Goal: Task Accomplishment & Management: Use online tool/utility

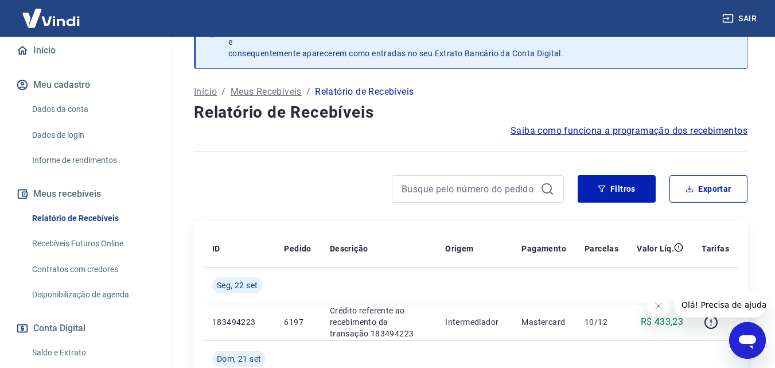
scroll to position [115, 0]
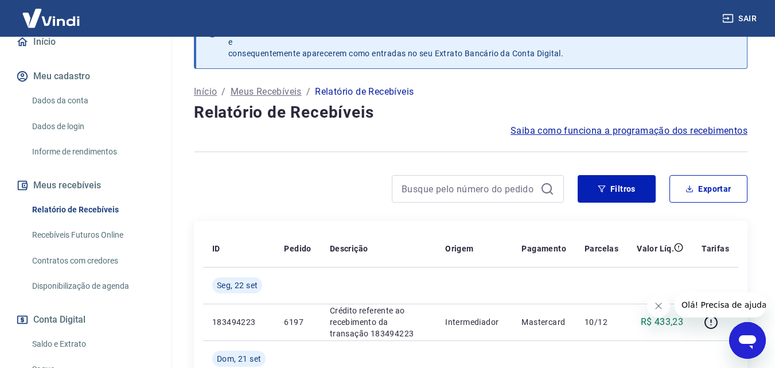
click at [111, 207] on link "Relatório de Recebíveis" at bounding box center [93, 210] width 130 height 24
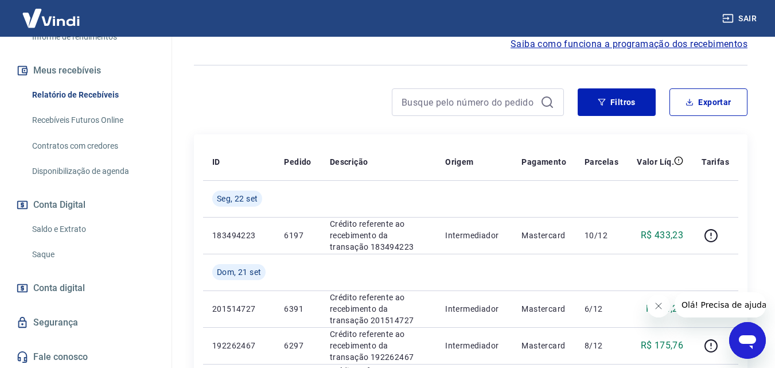
scroll to position [93, 0]
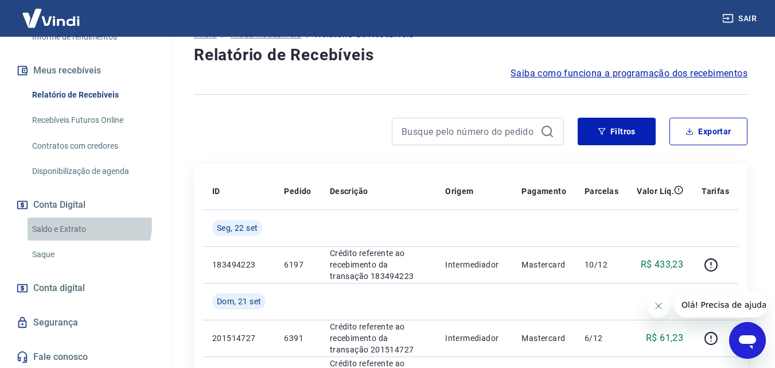
click at [86, 224] on link "Saldo e Extrato" at bounding box center [93, 229] width 130 height 24
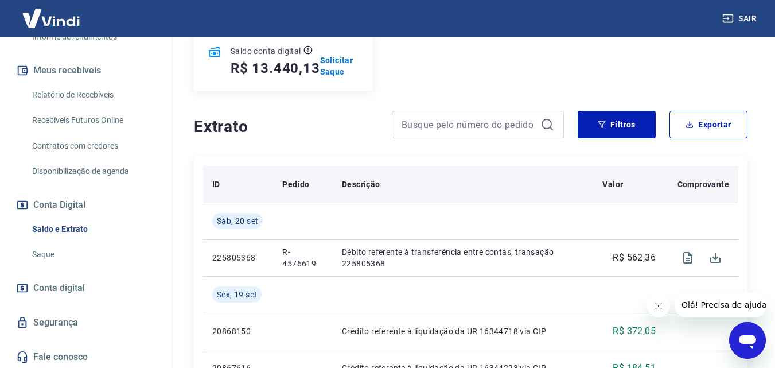
scroll to position [172, 0]
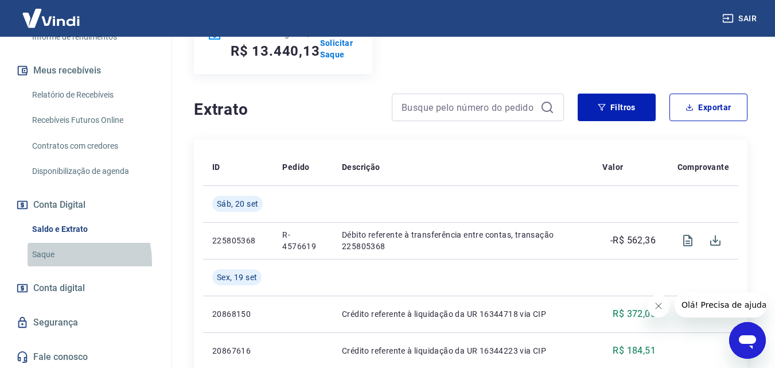
click at [63, 262] on link "Saque" at bounding box center [93, 255] width 130 height 24
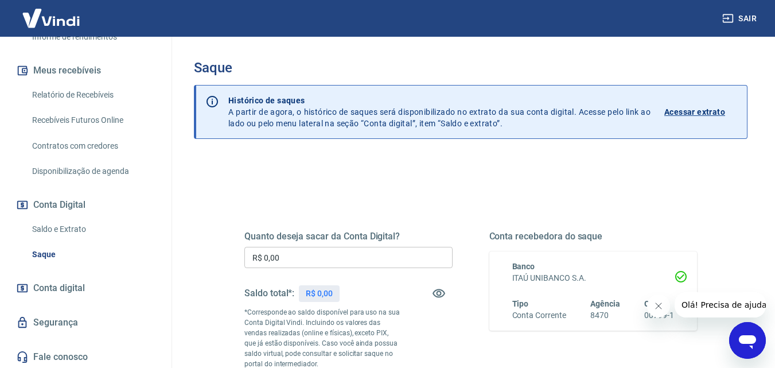
click at [333, 262] on input "R$ 0,00" at bounding box center [348, 257] width 208 height 21
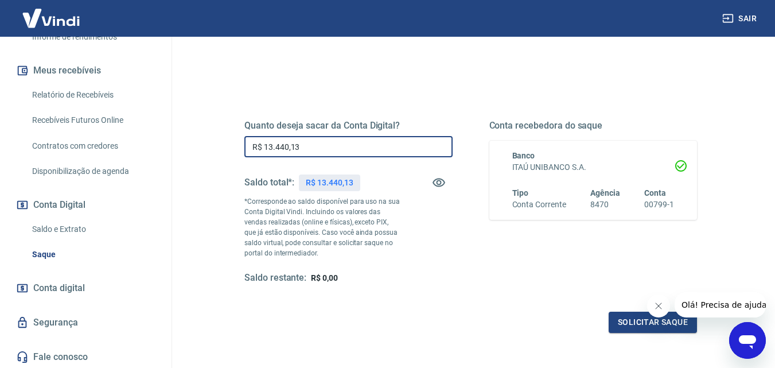
scroll to position [115, 0]
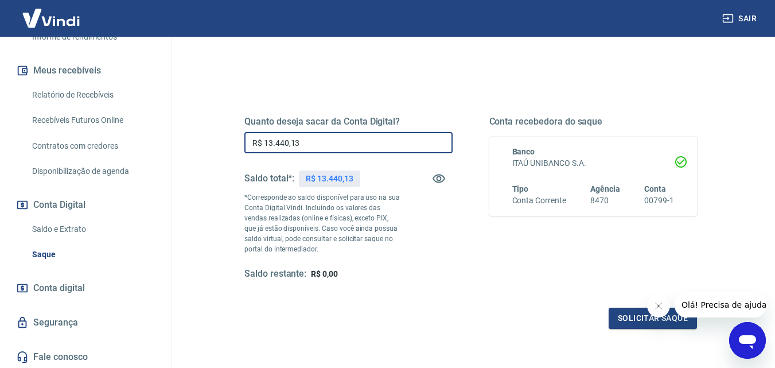
type input "R$ 13.440,13"
click at [71, 225] on link "Saldo e Extrato" at bounding box center [93, 229] width 130 height 24
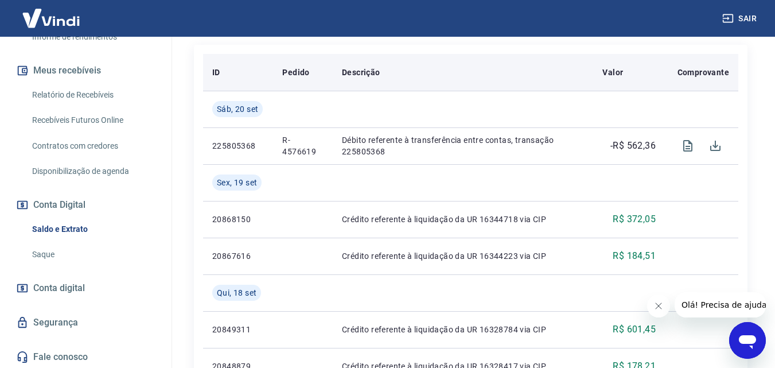
scroll to position [287, 0]
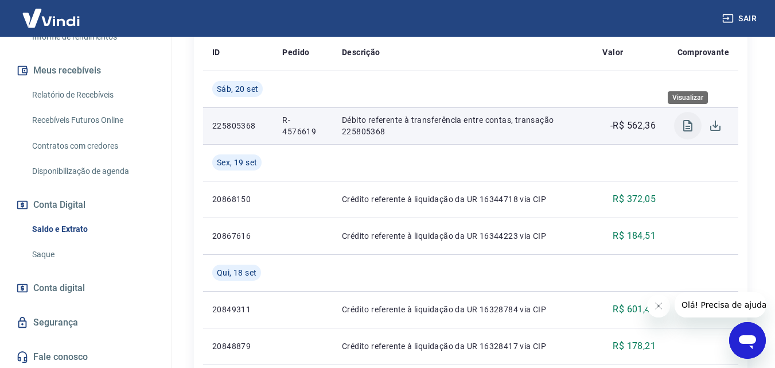
click at [685, 123] on icon "Visualizar" at bounding box center [688, 126] width 14 height 14
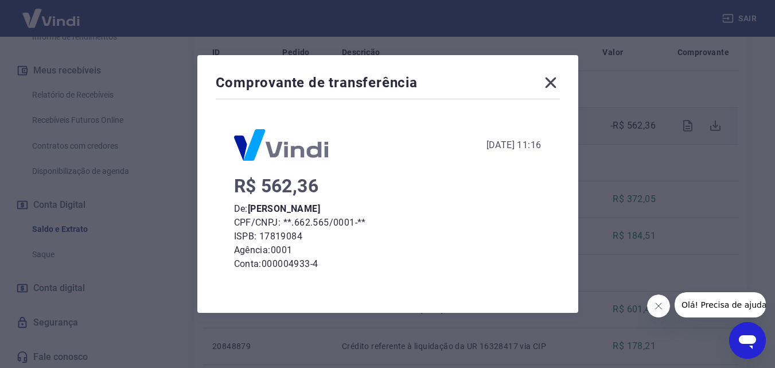
click at [557, 78] on icon at bounding box center [550, 82] width 18 height 18
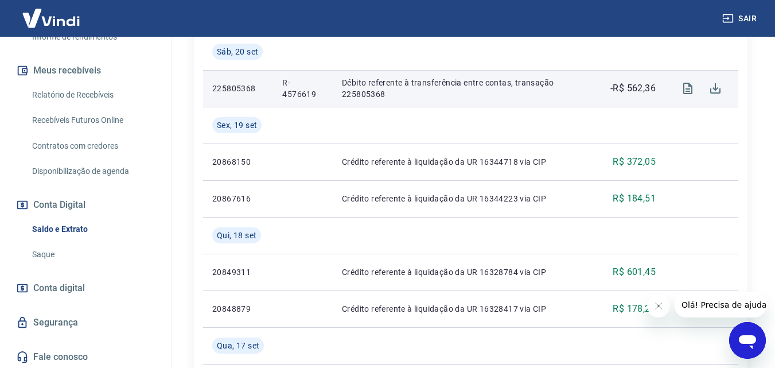
scroll to position [344, 0]
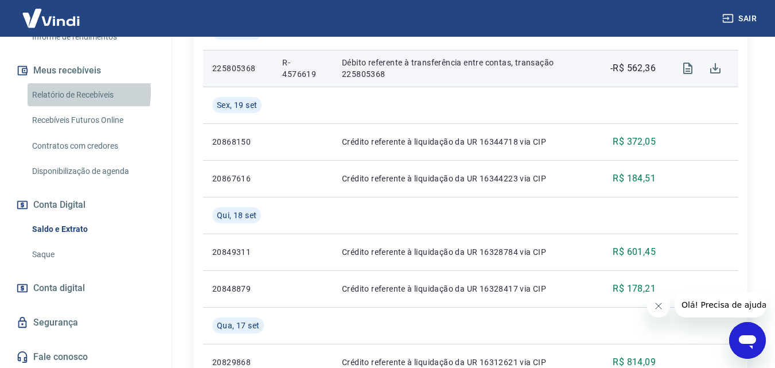
click at [57, 91] on link "Relatório de Recebíveis" at bounding box center [93, 95] width 130 height 24
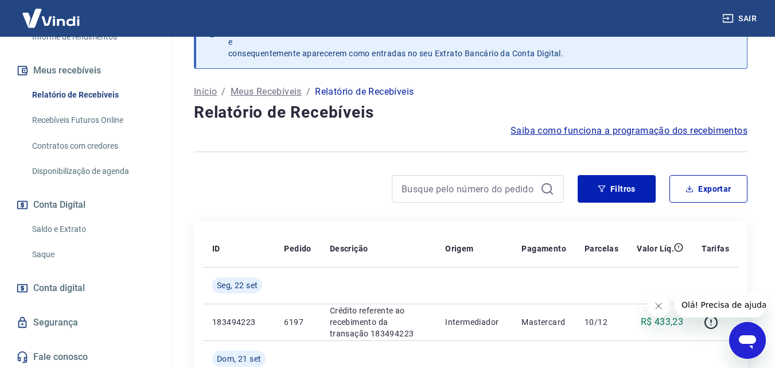
scroll to position [344, 0]
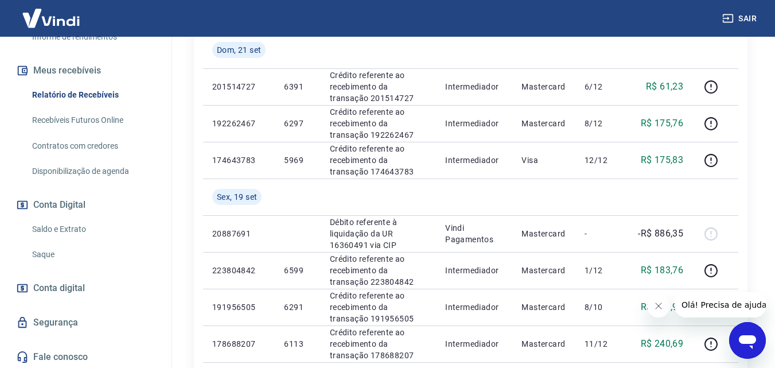
click at [65, 257] on link "Saque" at bounding box center [93, 255] width 130 height 24
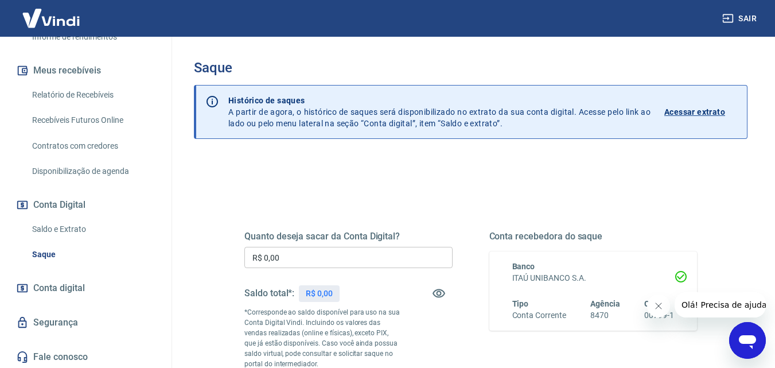
click at [312, 260] on input "R$ 0,00" at bounding box center [348, 257] width 208 height 21
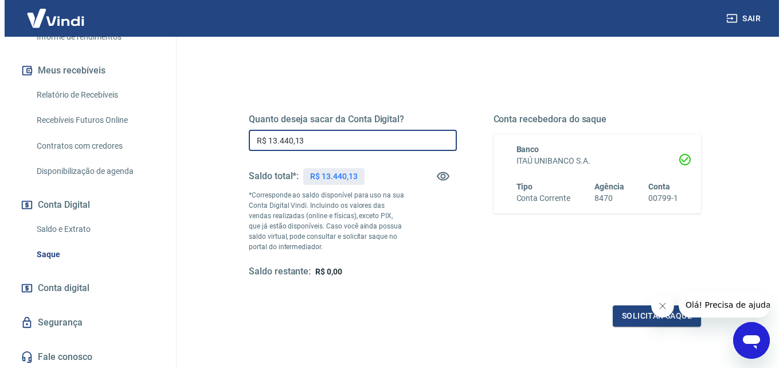
scroll to position [172, 0]
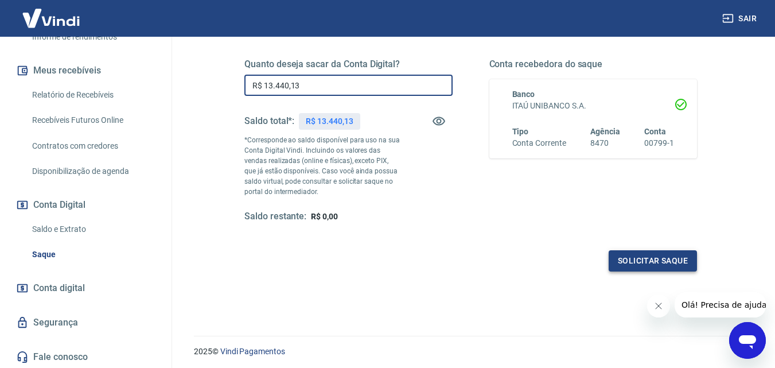
type input "R$ 13.440,13"
click at [637, 256] on button "Solicitar saque" at bounding box center [652, 260] width 88 height 21
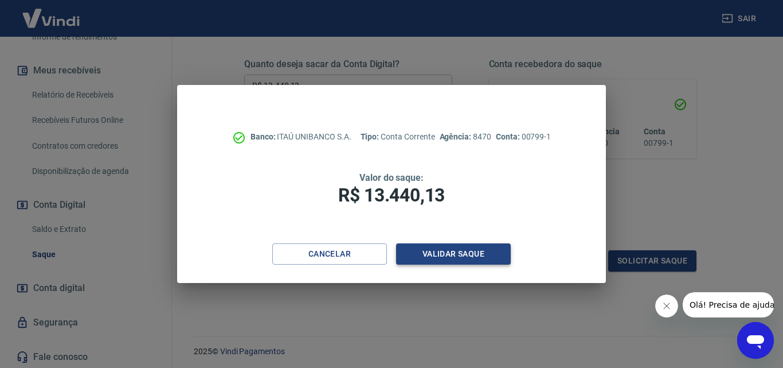
click at [466, 252] on button "Validar saque" at bounding box center [453, 253] width 115 height 21
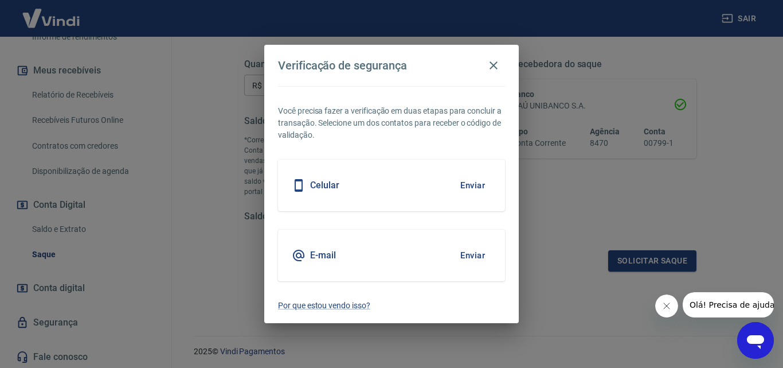
click at [477, 182] on button "Enviar" at bounding box center [472, 185] width 37 height 24
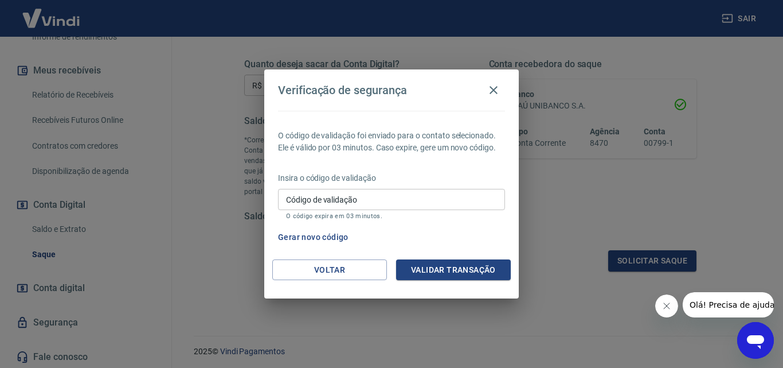
click at [422, 204] on input "Código de validação" at bounding box center [391, 199] width 227 height 21
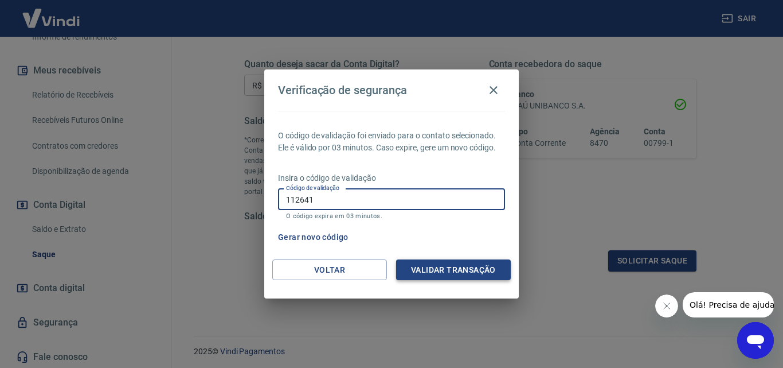
type input "112641"
click at [444, 267] on button "Validar transação" at bounding box center [453, 269] width 115 height 21
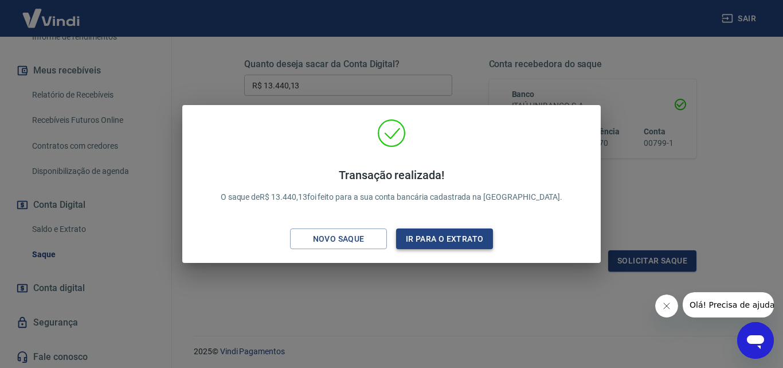
click at [431, 235] on button "Ir para o extrato" at bounding box center [444, 238] width 97 height 21
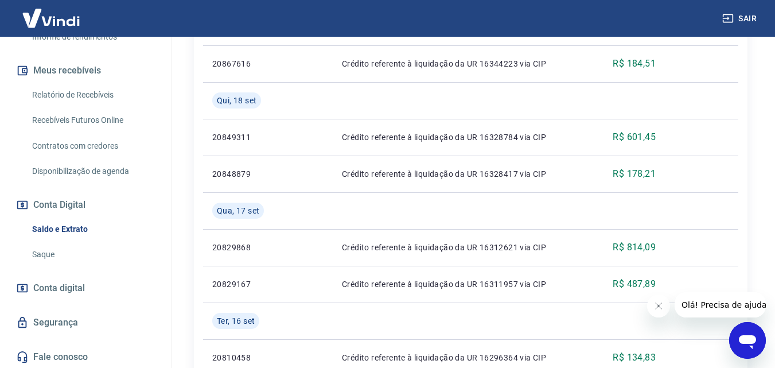
scroll to position [229, 0]
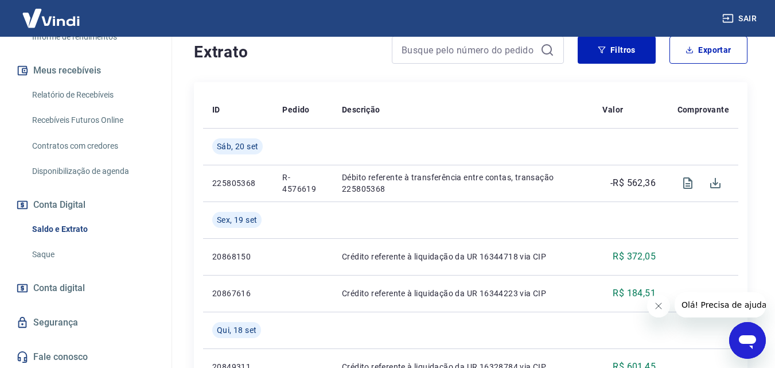
click at [83, 225] on link "Saldo e Extrato" at bounding box center [93, 229] width 130 height 24
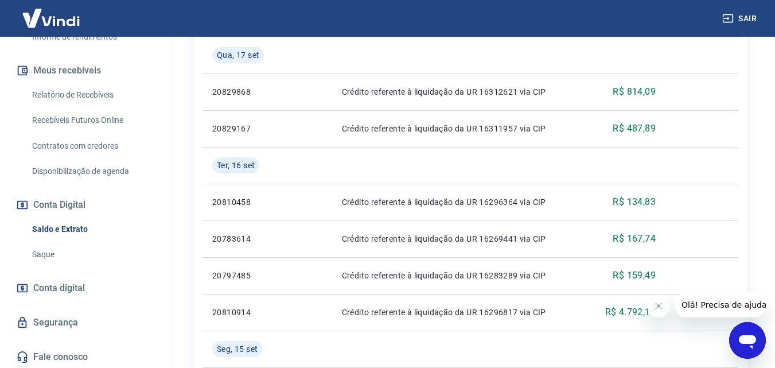
scroll to position [688, 0]
click at [661, 302] on icon "Fechar mensagem da empresa" at bounding box center [657, 305] width 9 height 9
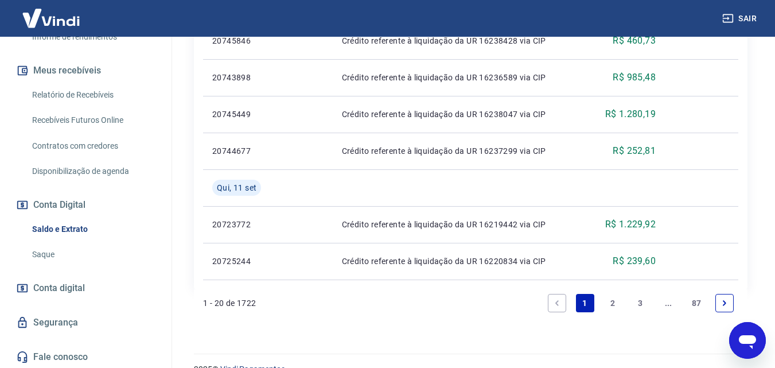
scroll to position [1147, 0]
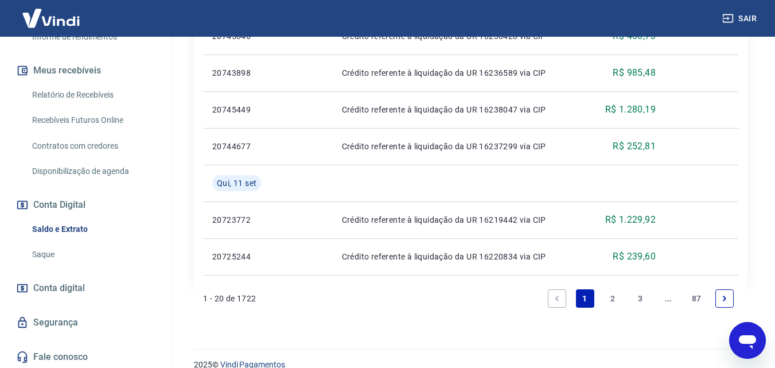
click at [612, 296] on link "2" at bounding box center [612, 298] width 18 height 18
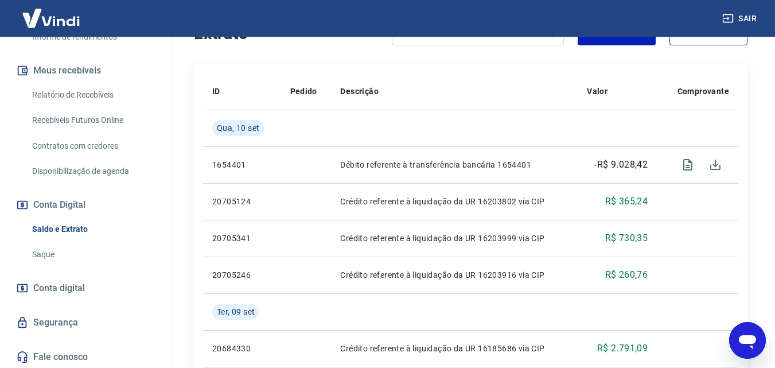
scroll to position [229, 0]
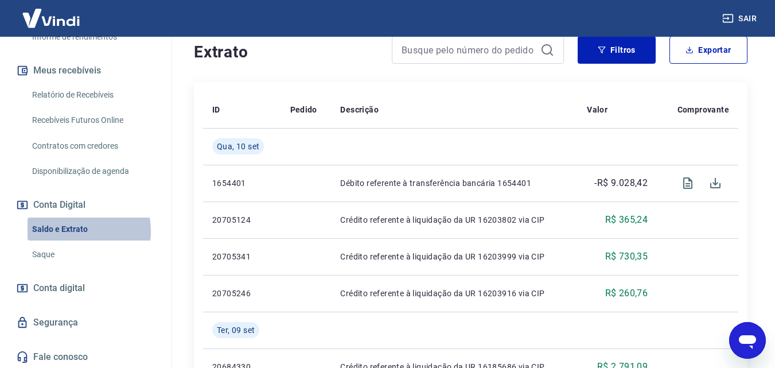
click at [76, 231] on link "Saldo e Extrato" at bounding box center [93, 229] width 130 height 24
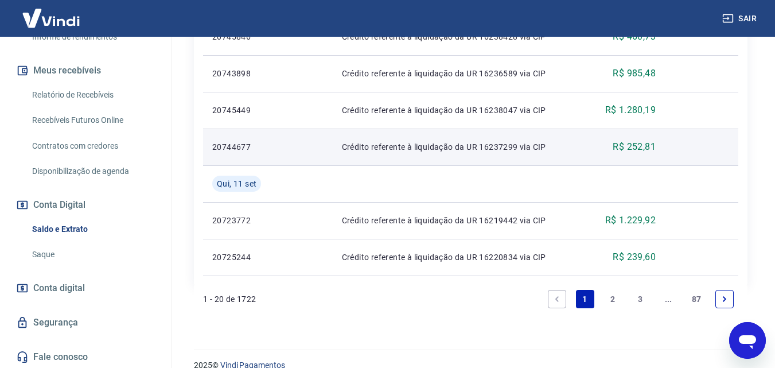
scroll to position [1147, 0]
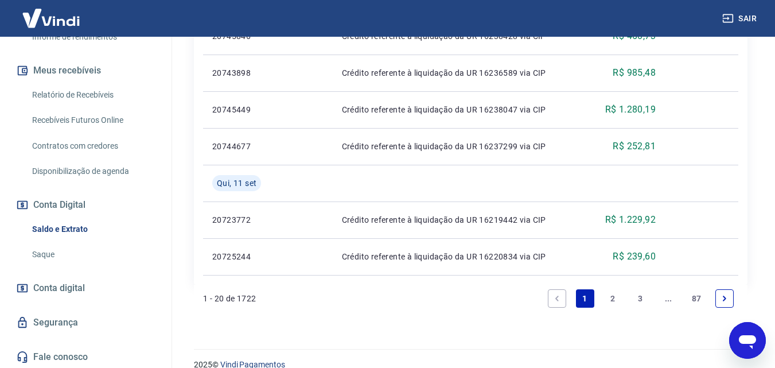
click at [611, 295] on link "2" at bounding box center [612, 298] width 18 height 18
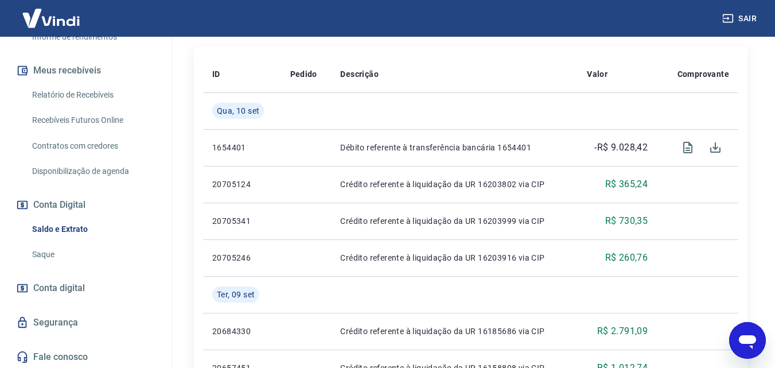
scroll to position [267, 0]
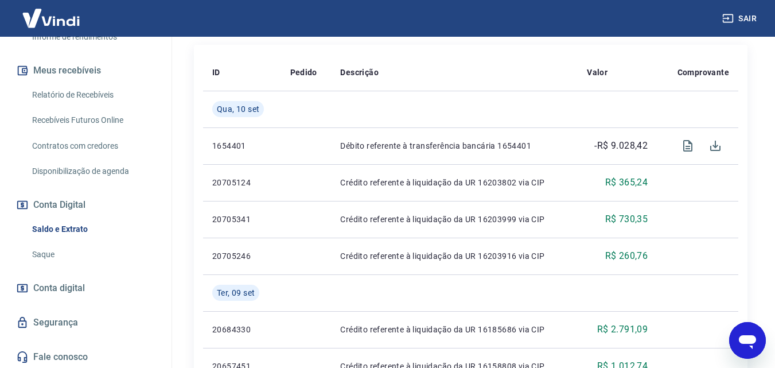
click at [118, 85] on link "Relatório de Recebíveis" at bounding box center [93, 95] width 130 height 24
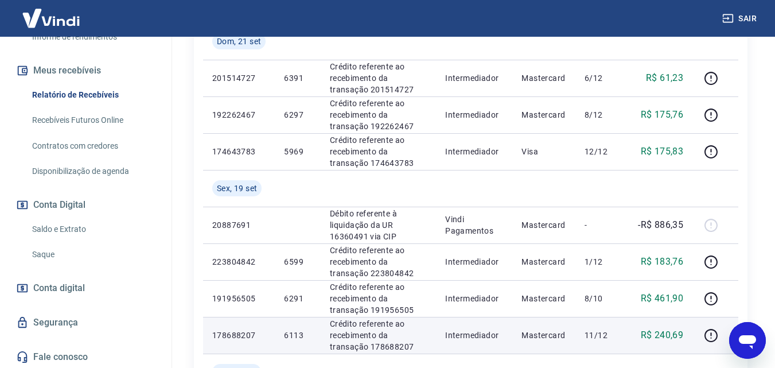
scroll to position [324, 0]
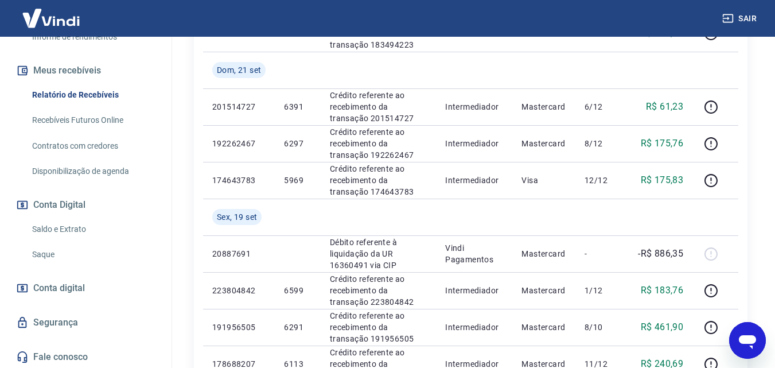
click at [108, 225] on link "Saldo e Extrato" at bounding box center [93, 229] width 130 height 24
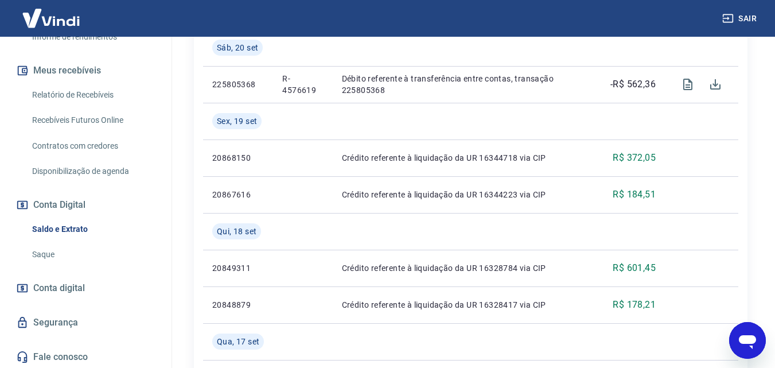
scroll to position [344, 0]
